Goal: Task Accomplishment & Management: Manage account settings

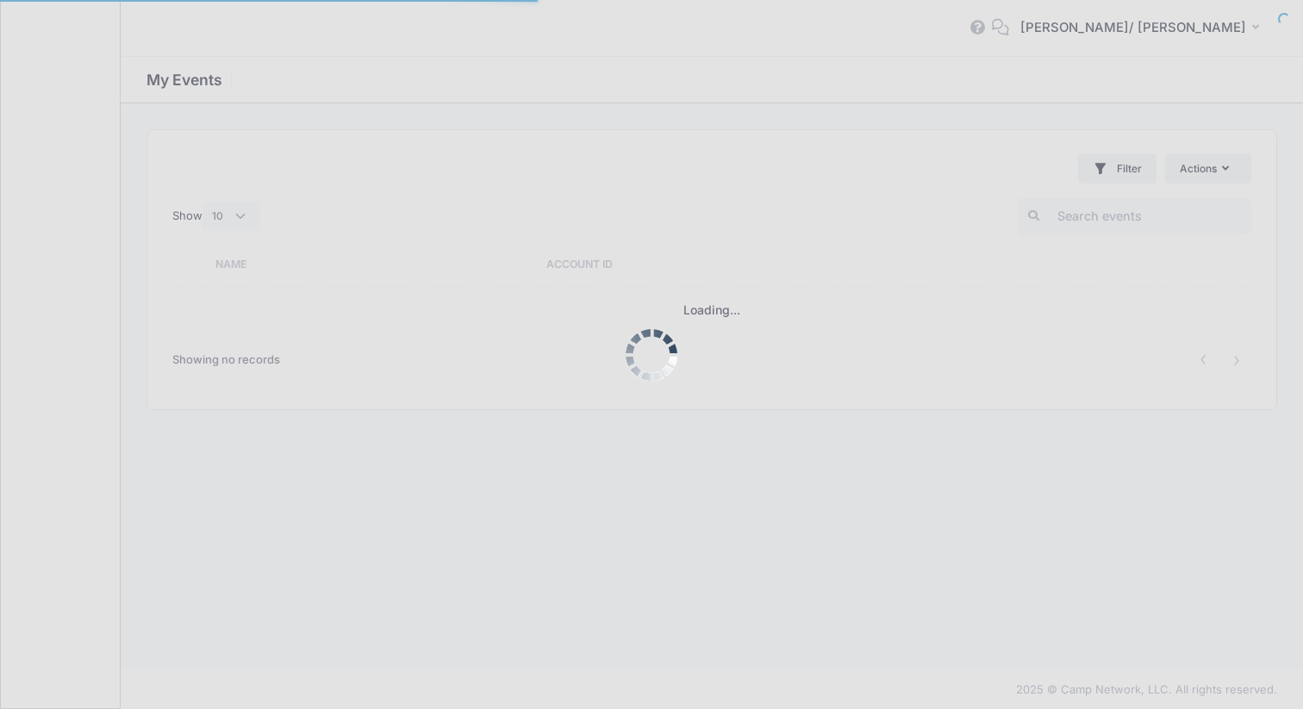
select select "10"
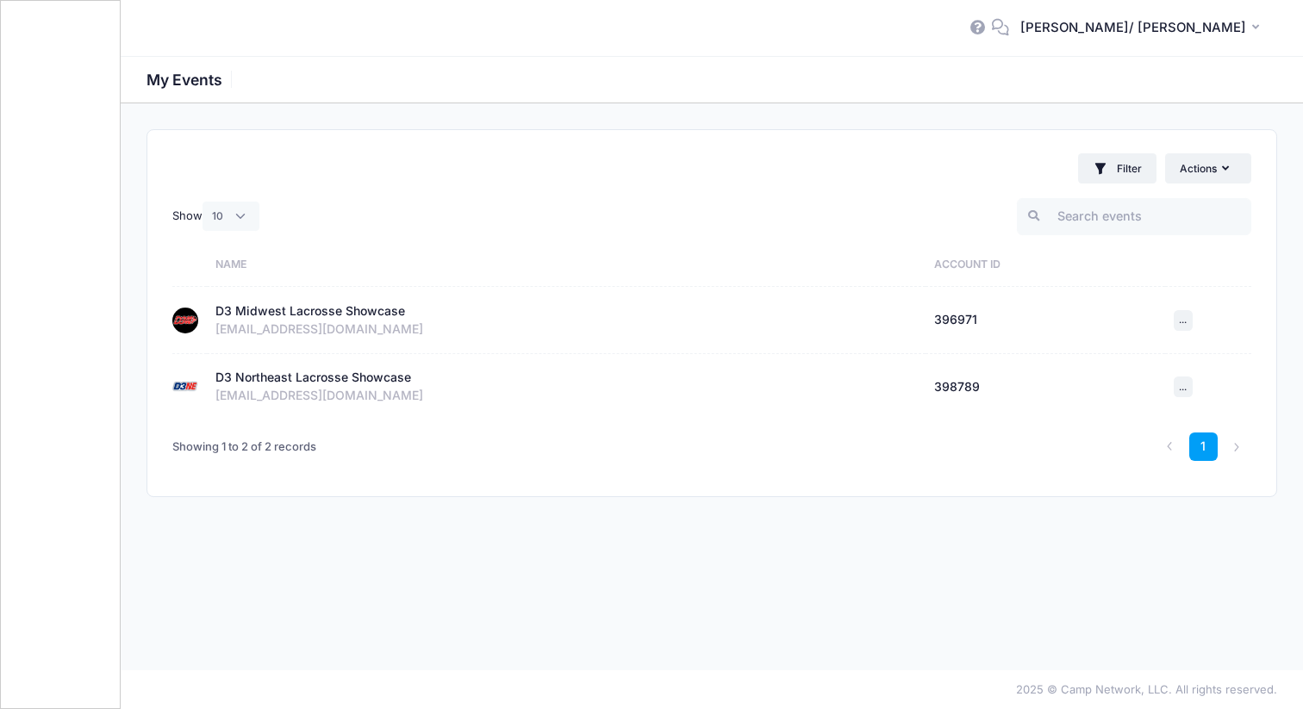
click at [340, 308] on div "D3 Midwest Lacrosse Showcase" at bounding box center [310, 311] width 190 height 18
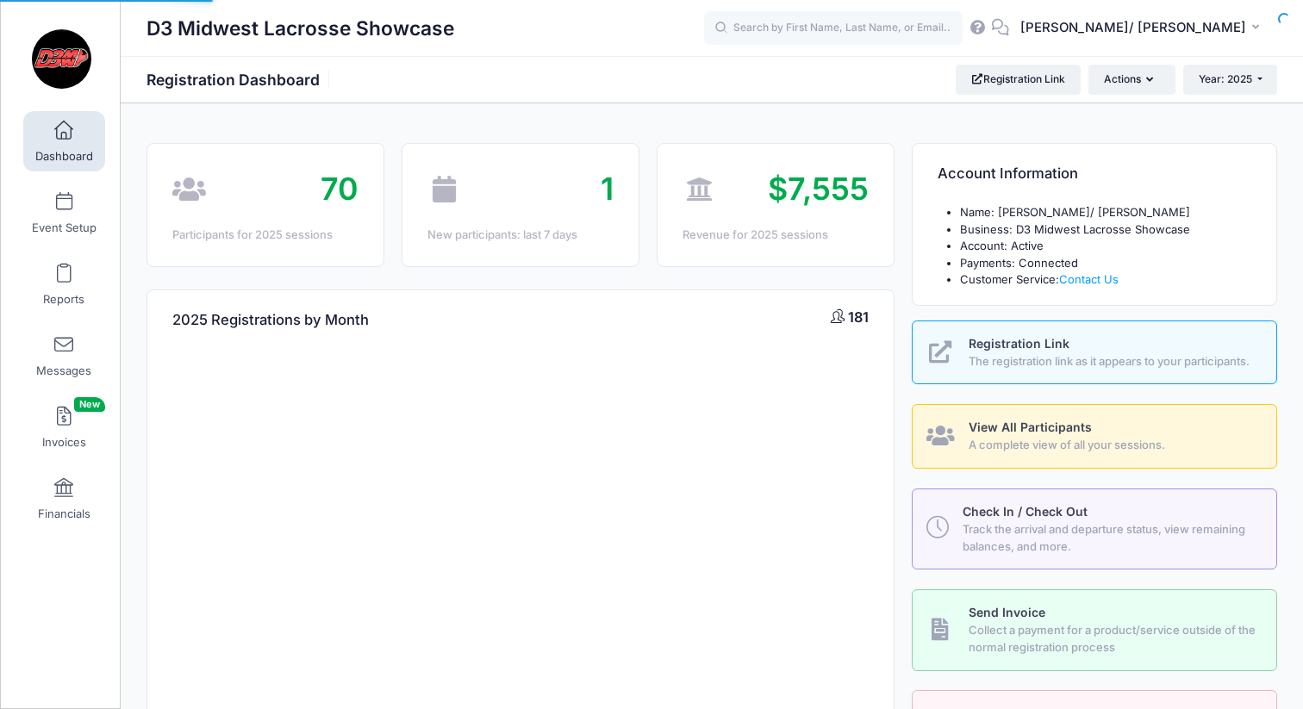
select select
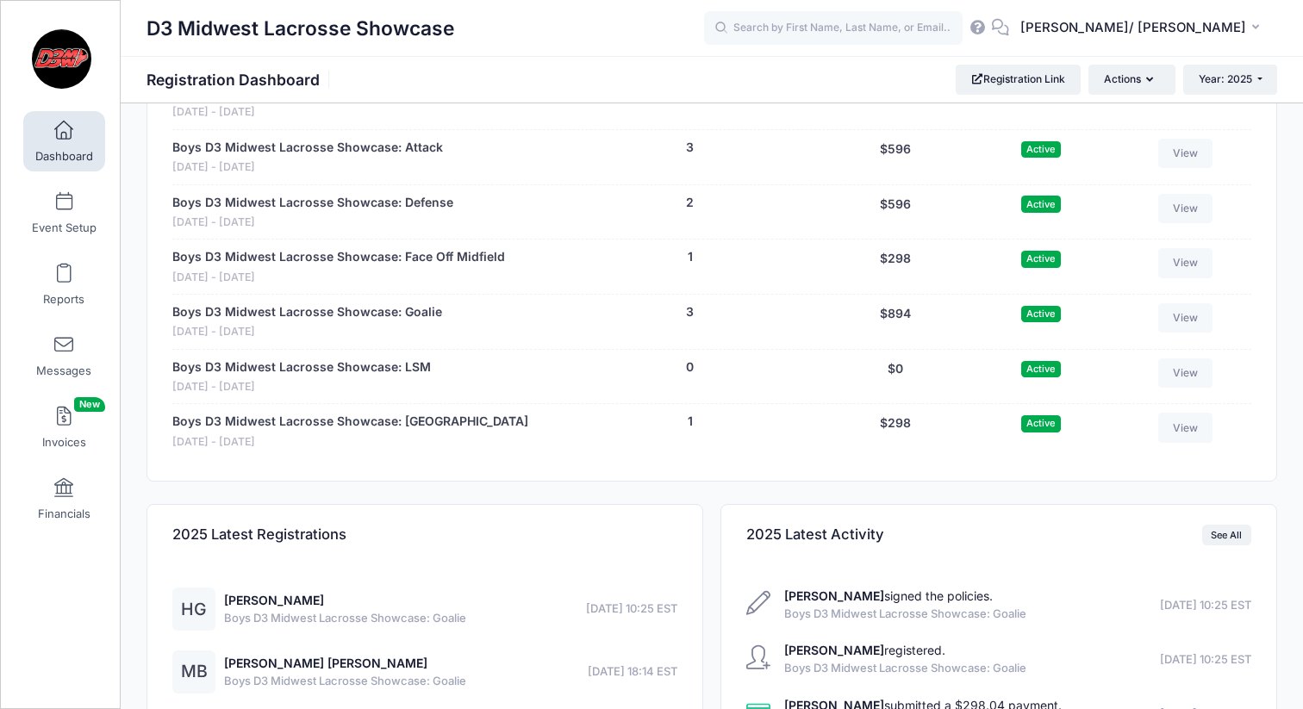
scroll to position [1466, 0]
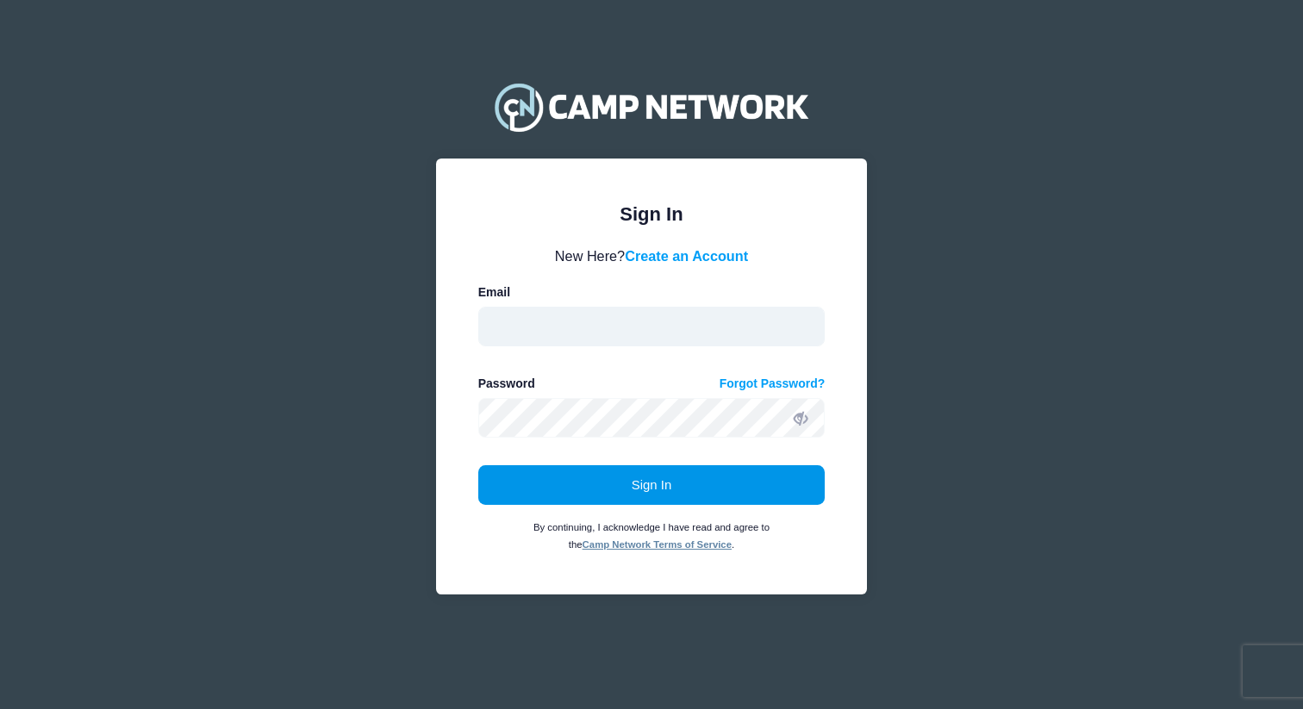
type input "[EMAIL_ADDRESS][DOMAIN_NAME]"
click at [586, 487] on button "Sign In" at bounding box center [651, 485] width 347 height 40
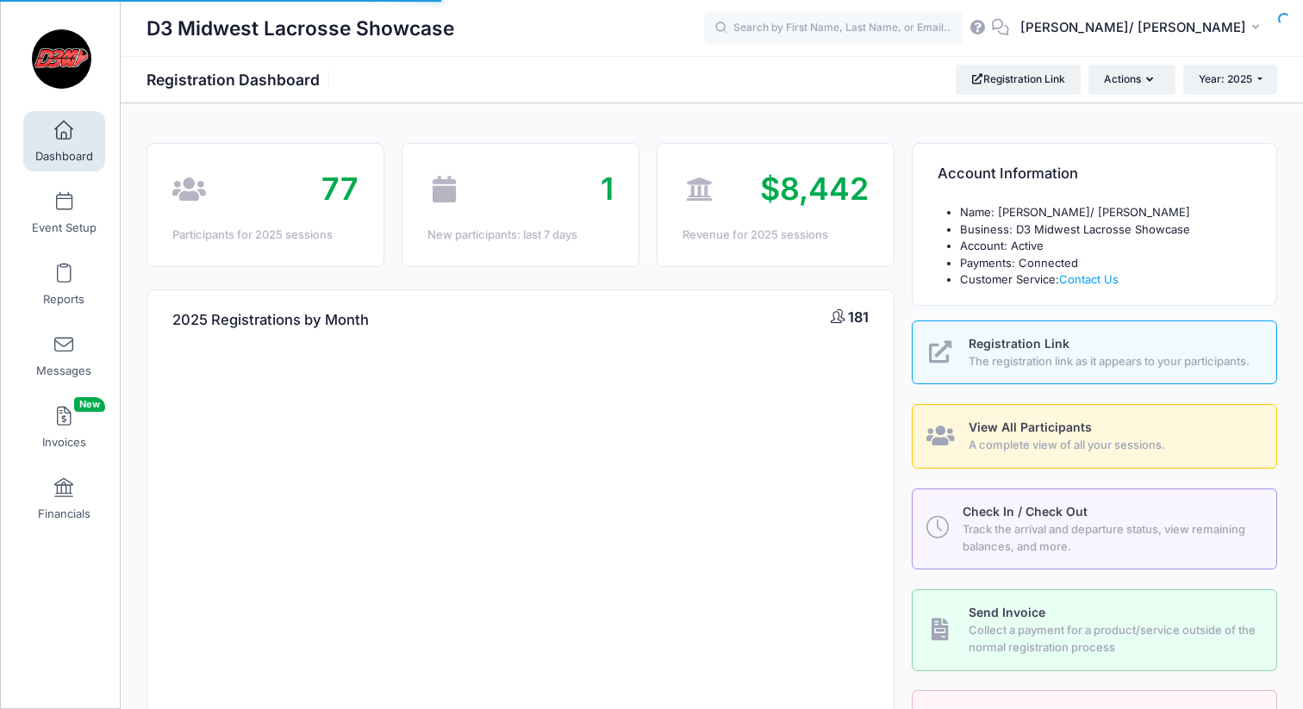
select select
